Goal: Task Accomplishment & Management: Complete application form

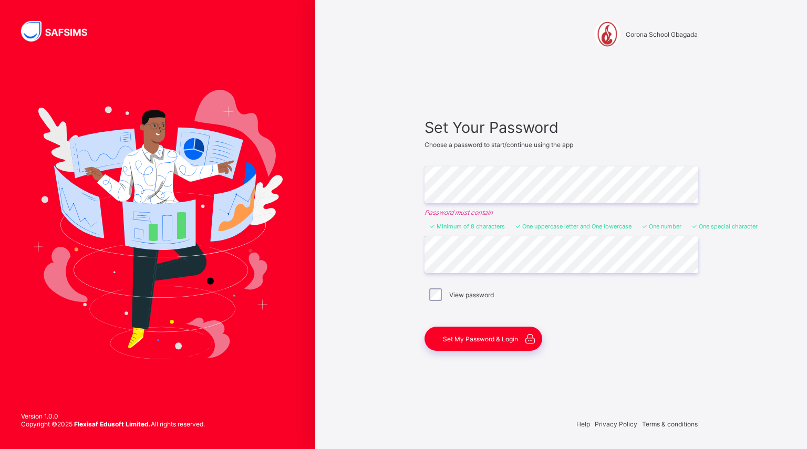
click at [563, 315] on div "Set Your Password Choose a password to start/continue using the app Enter Passw…" at bounding box center [560, 234] width 273 height 233
click at [496, 340] on span "Set My Password & Login" at bounding box center [480, 339] width 75 height 8
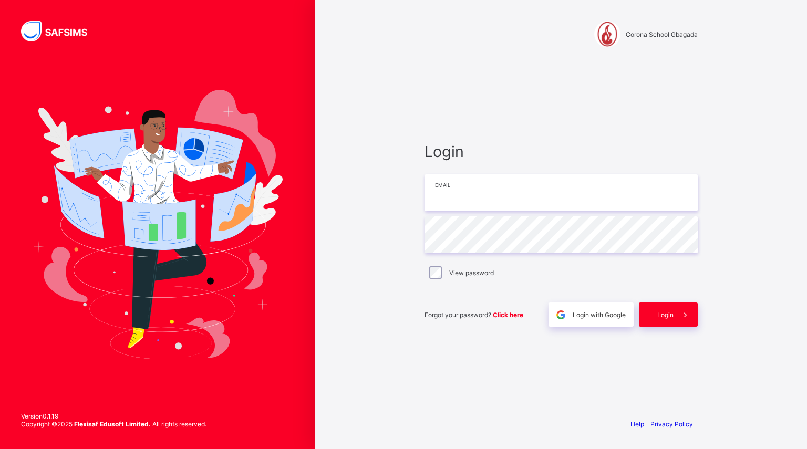
click at [488, 193] on input "email" at bounding box center [560, 192] width 273 height 37
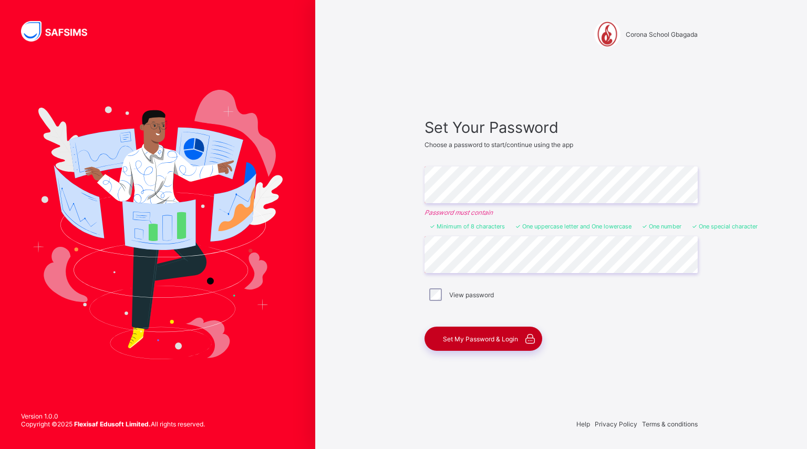
click at [489, 342] on span "Set My Password & Login" at bounding box center [480, 339] width 75 height 8
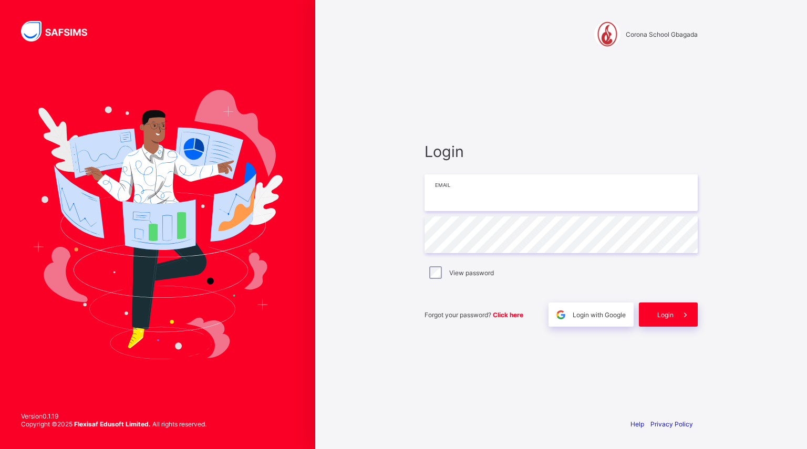
click at [475, 190] on input "email" at bounding box center [560, 192] width 273 height 37
click at [476, 421] on div "Help Privacy Policy" at bounding box center [560, 424] width 273 height 8
drag, startPoint x: 476, startPoint y: 421, endPoint x: 650, endPoint y: 97, distance: 368.2
click at [650, 97] on div "Login Email Password View password Forgot your password? Click here Login with …" at bounding box center [561, 234] width 294 height 350
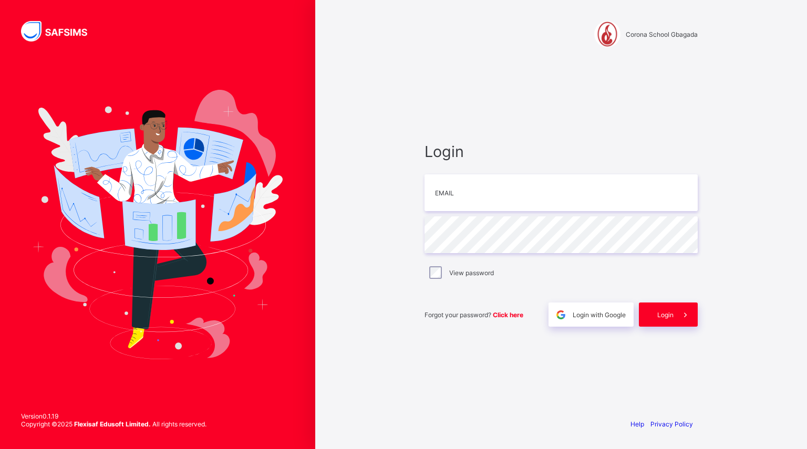
click at [806, 288] on div "Corona School Gbagada Login Email Password View password Forgot your password? …" at bounding box center [561, 224] width 492 height 449
